Goal: Book appointment/travel/reservation

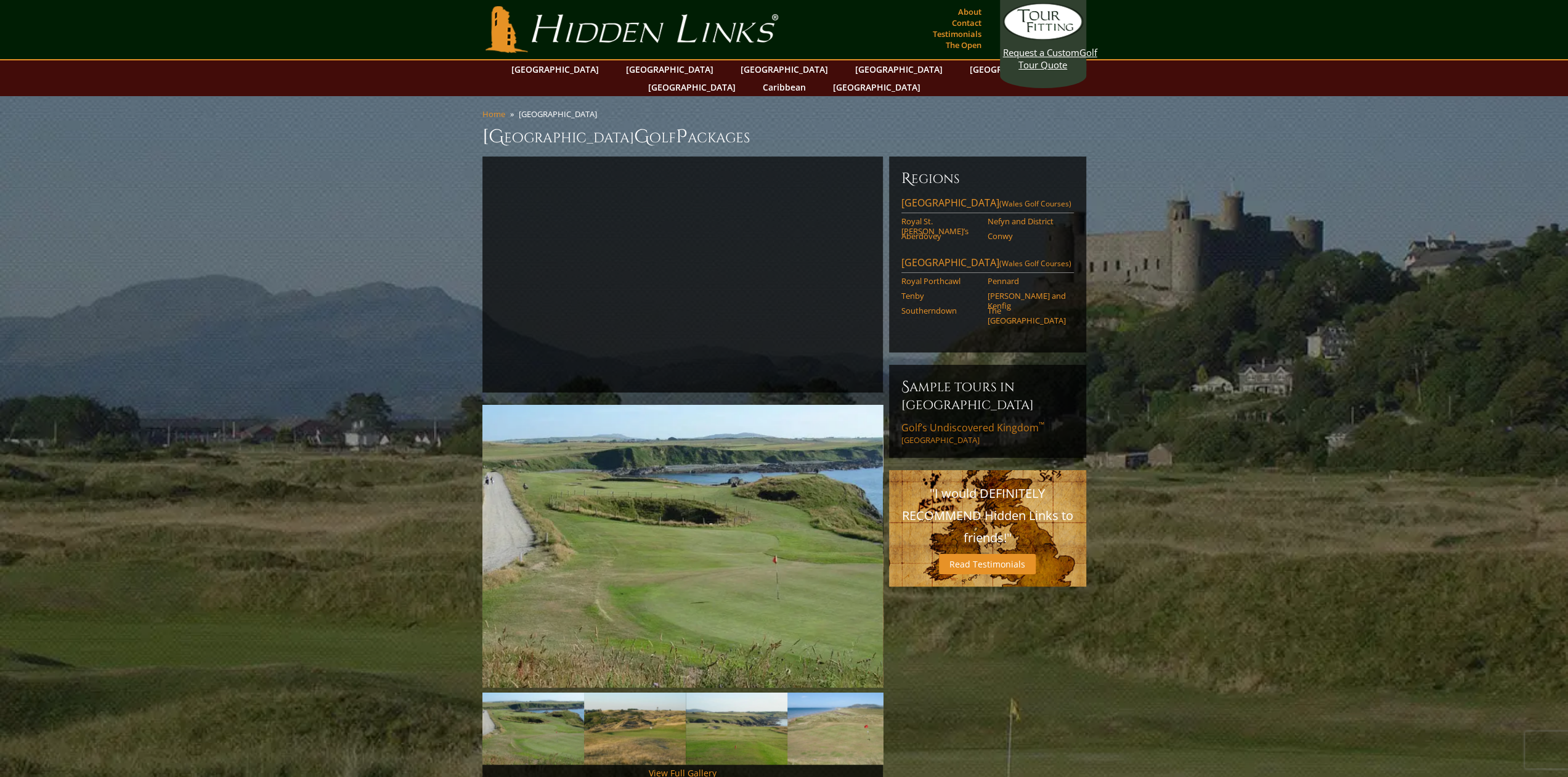
click at [948, 421] on span "Golf’s Undiscovered Kingdom ™" at bounding box center [972, 428] width 143 height 14
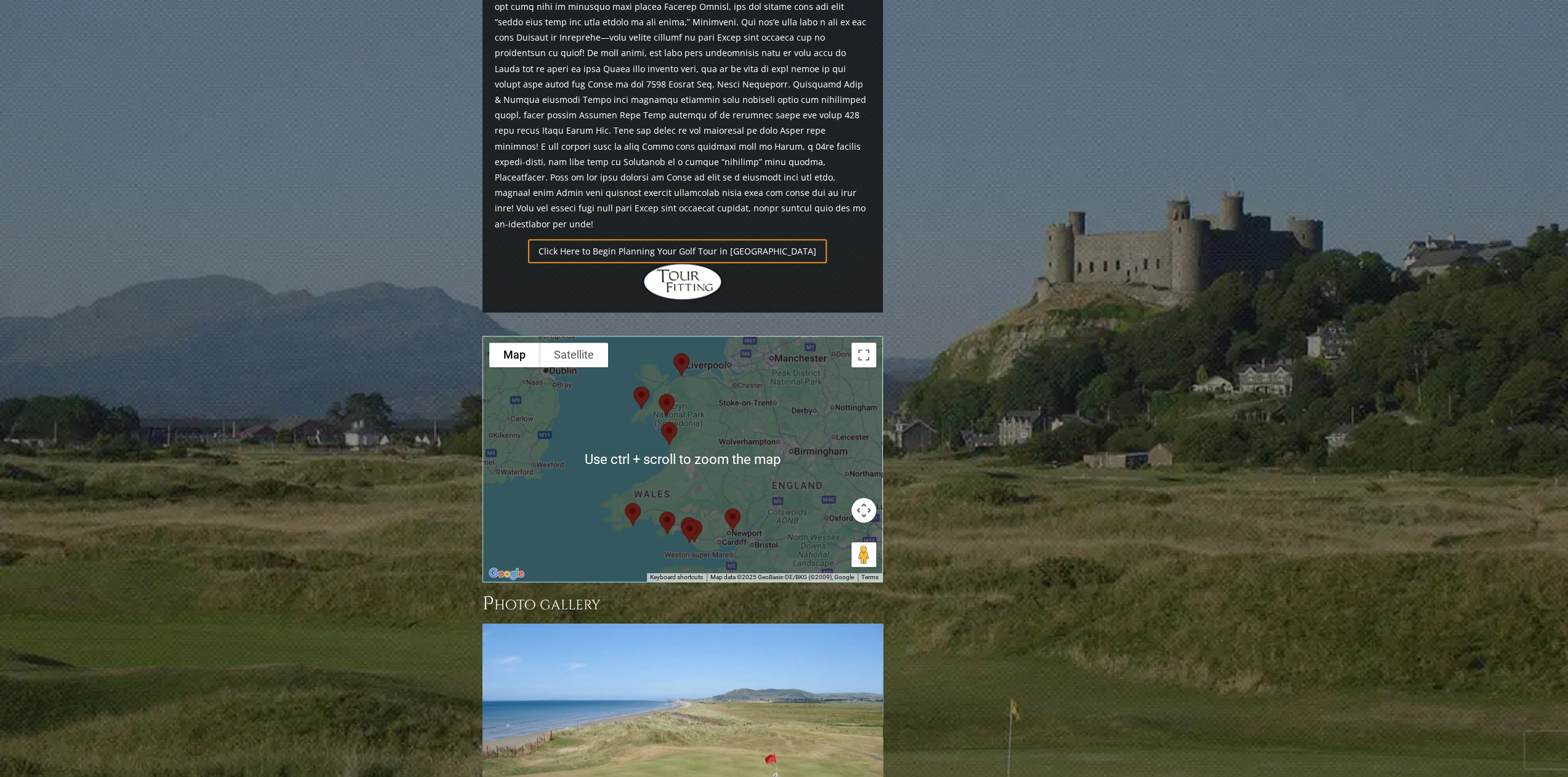
scroll to position [986, 0]
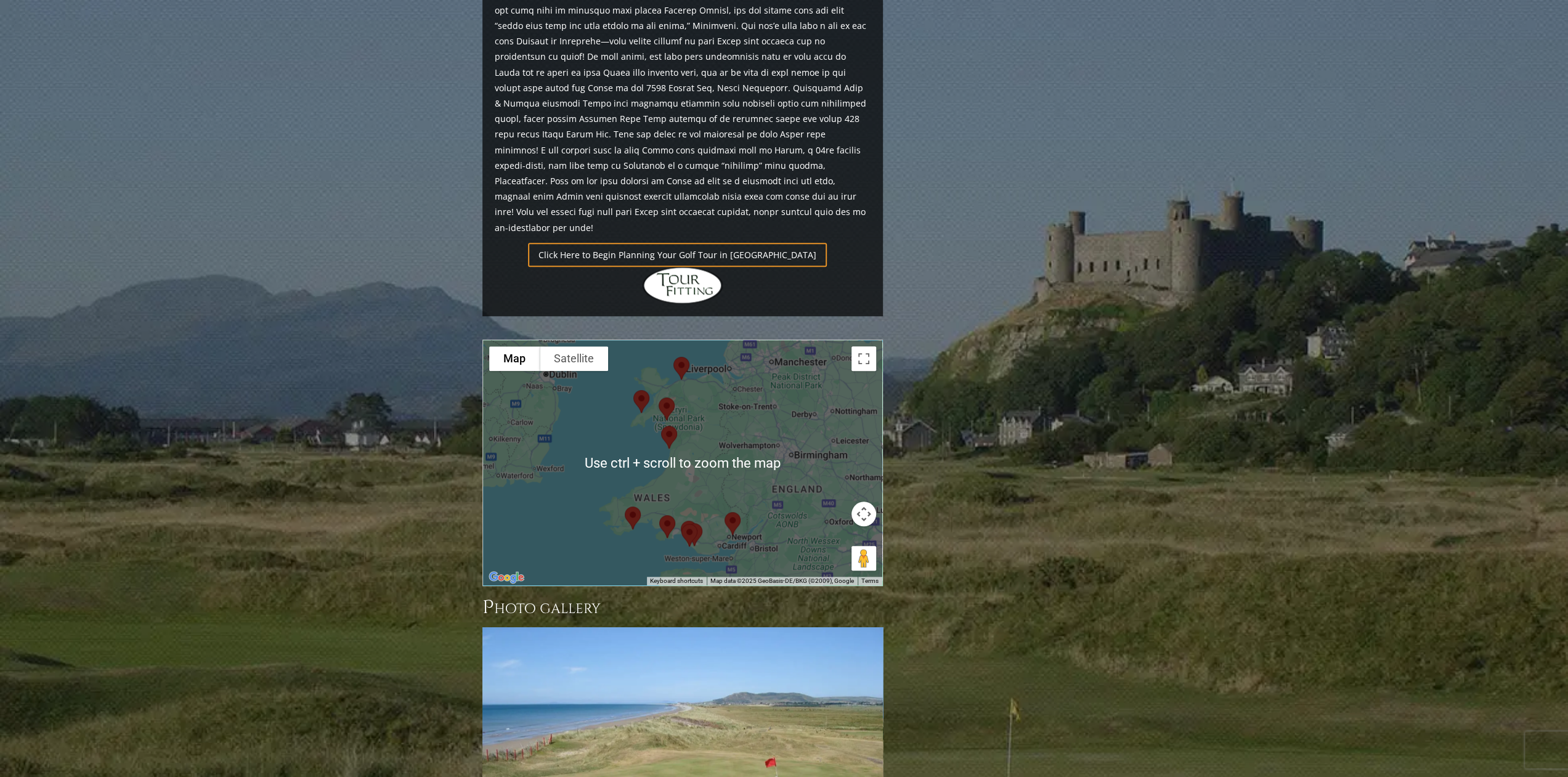
click at [729, 413] on div at bounding box center [682, 462] width 399 height 245
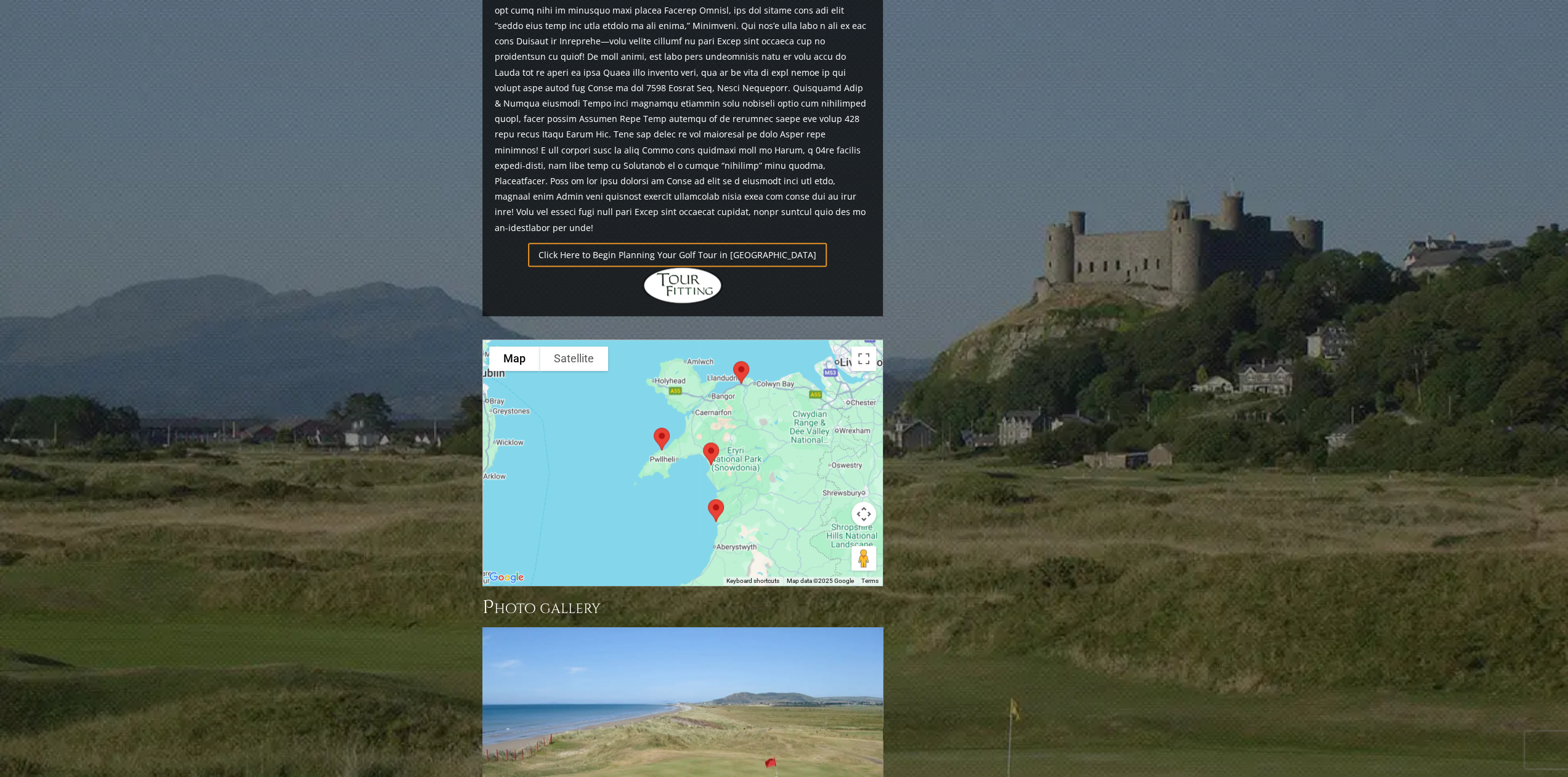
drag, startPoint x: 667, startPoint y: 336, endPoint x: 776, endPoint y: 450, distance: 157.7
click at [776, 450] on div at bounding box center [682, 462] width 399 height 245
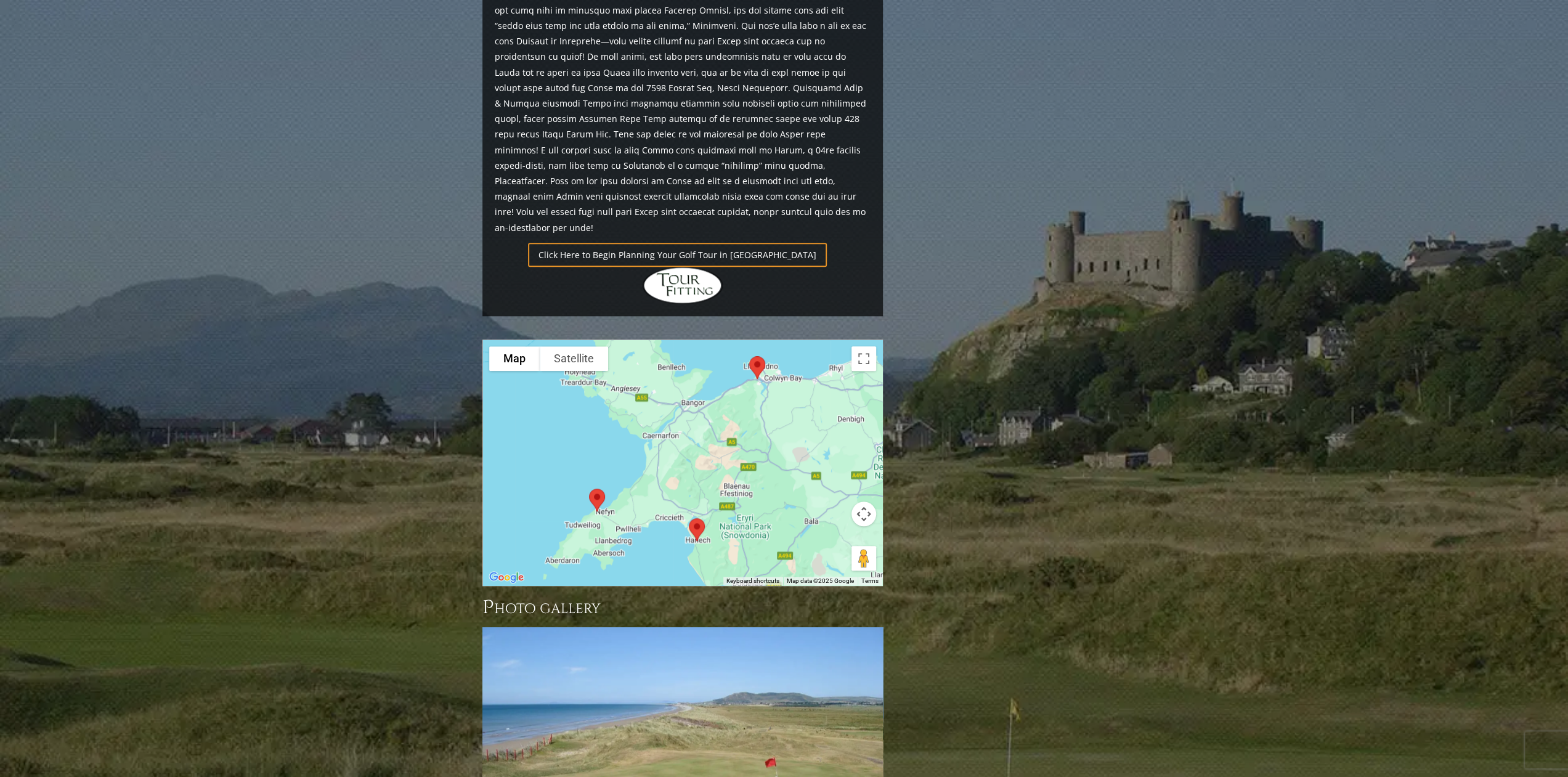
drag, startPoint x: 722, startPoint y: 306, endPoint x: 771, endPoint y: 433, distance: 136.1
click at [771, 433] on div at bounding box center [682, 462] width 399 height 245
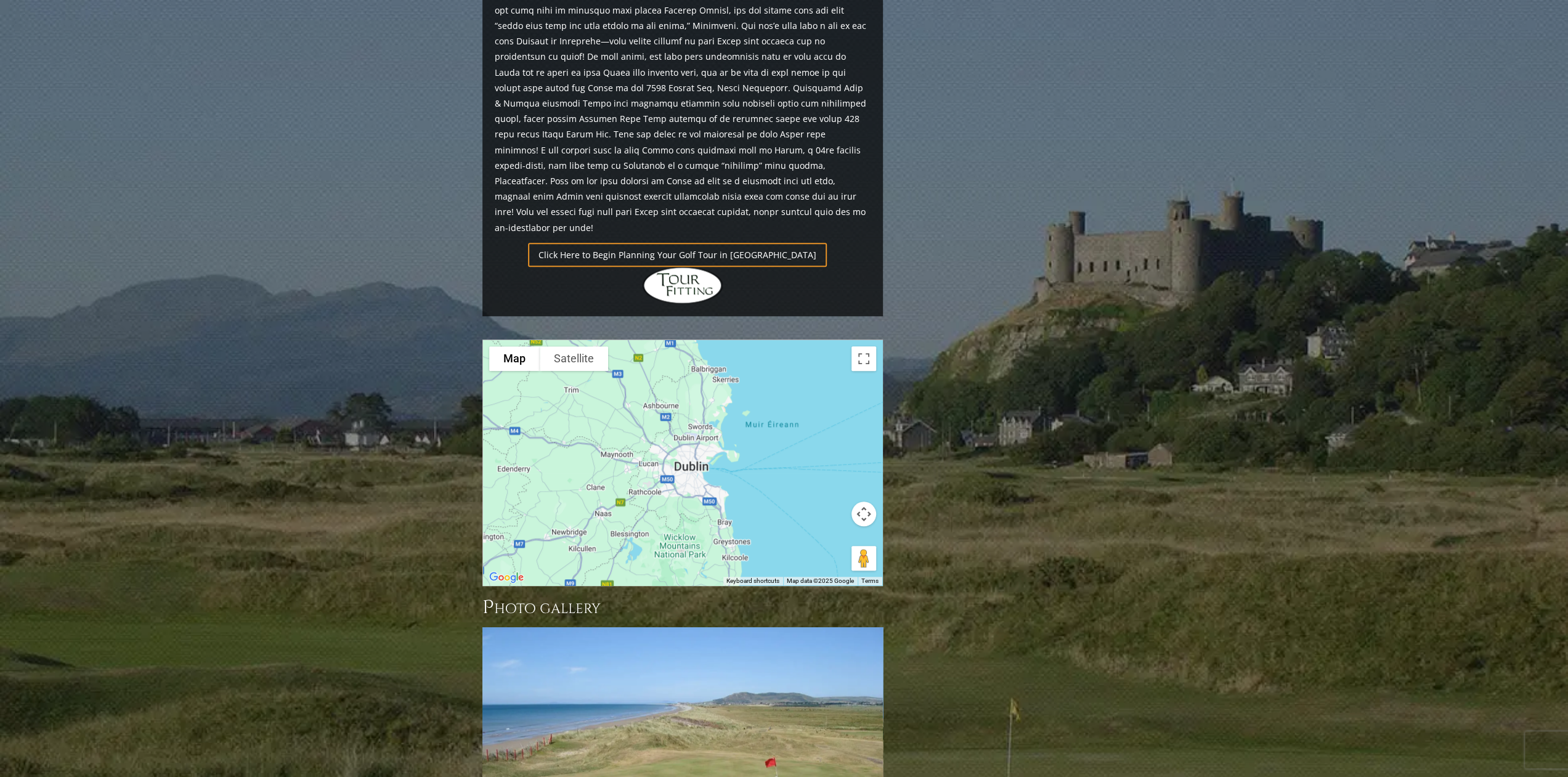
drag, startPoint x: 613, startPoint y: 388, endPoint x: 816, endPoint y: 429, distance: 207.1
click at [816, 429] on div at bounding box center [682, 462] width 399 height 245
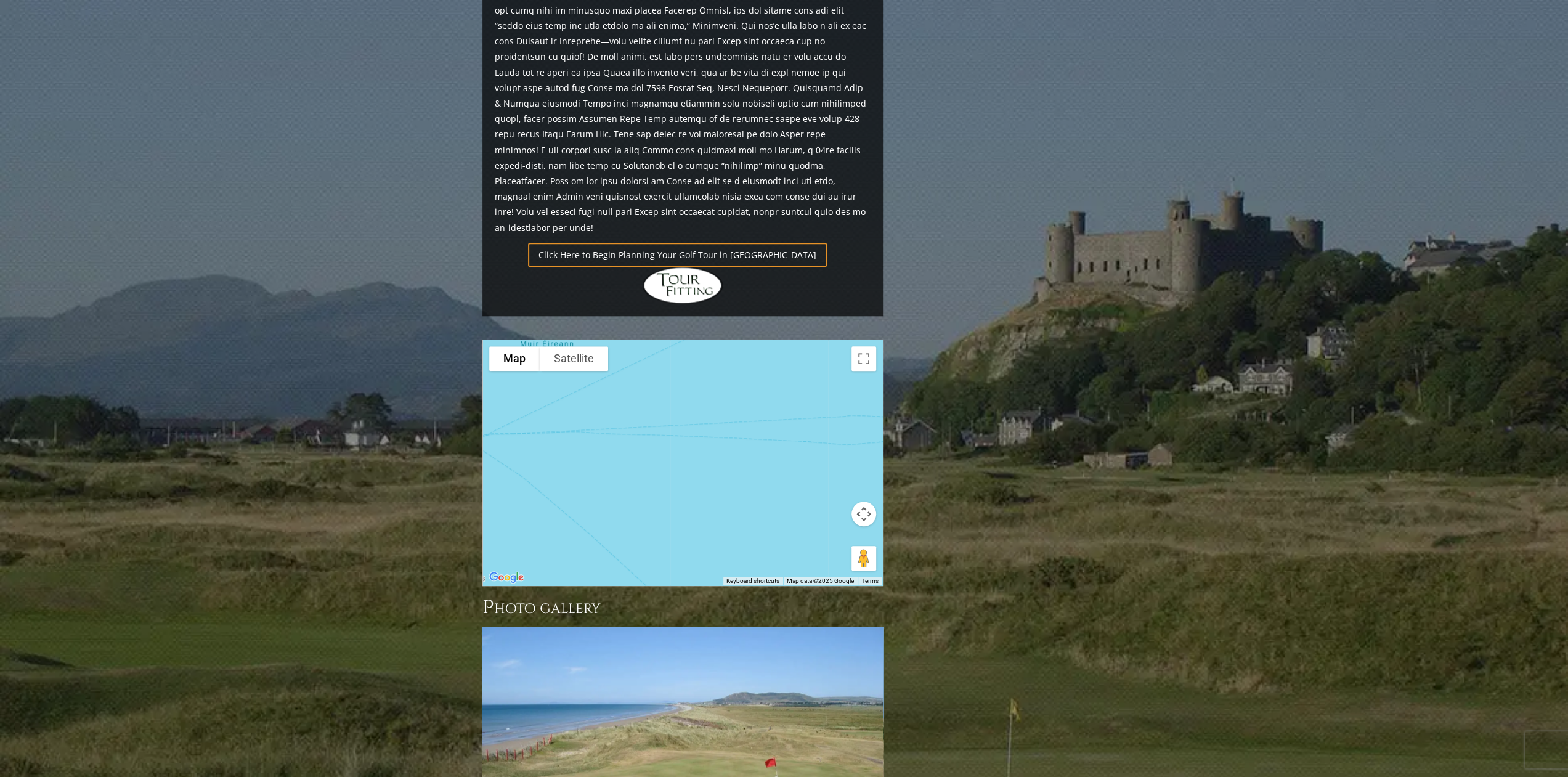
drag, startPoint x: 683, startPoint y: 382, endPoint x: 496, endPoint y: 366, distance: 187.7
click at [493, 368] on div at bounding box center [682, 462] width 399 height 245
drag, startPoint x: 737, startPoint y: 403, endPoint x: 558, endPoint y: 379, distance: 180.6
click at [550, 392] on div at bounding box center [682, 462] width 399 height 245
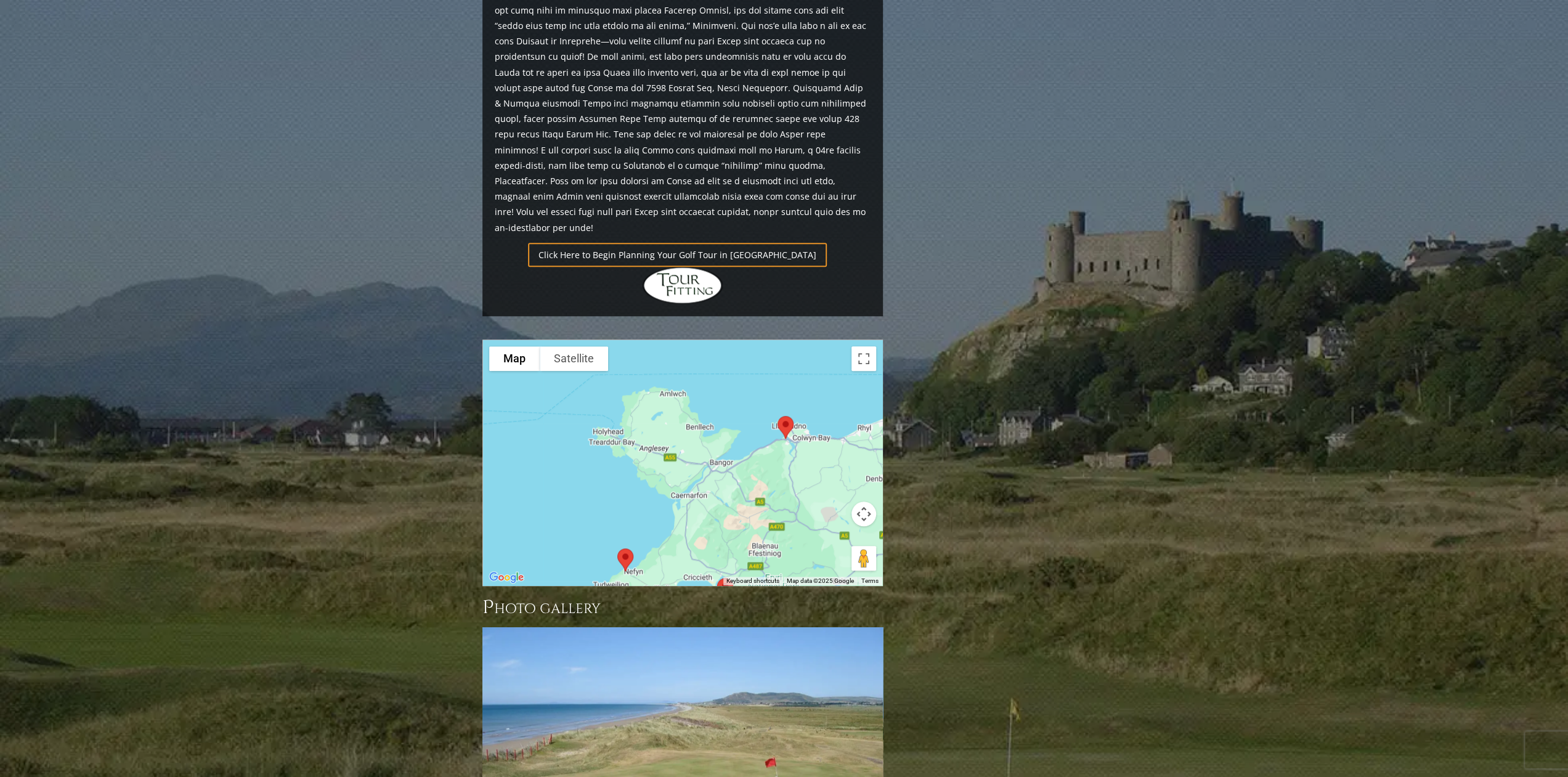
drag, startPoint x: 713, startPoint y: 407, endPoint x: 575, endPoint y: 391, distance: 138.9
click at [575, 391] on div at bounding box center [682, 462] width 399 height 245
